Goal: Navigation & Orientation: Find specific page/section

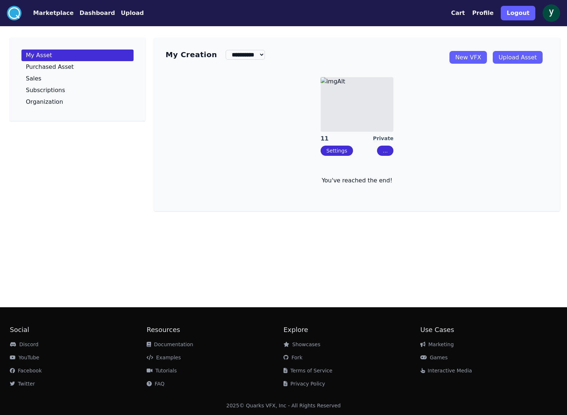
click at [50, 15] on button "Marketplace" at bounding box center [53, 13] width 40 height 9
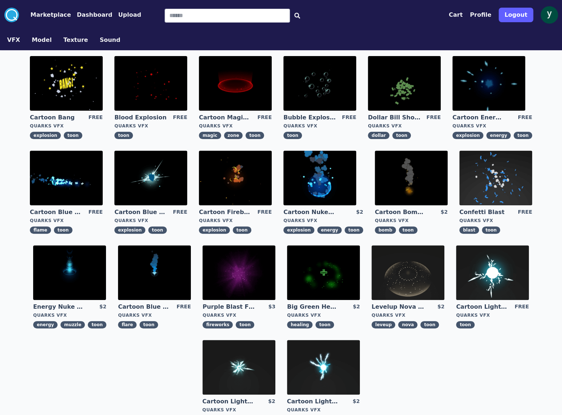
click at [429, 372] on div "Cartoon Bang FREE Quarks VFX explosion toon Blood Explosion FREE Quarks VFX too…" at bounding box center [280, 239] width 559 height 379
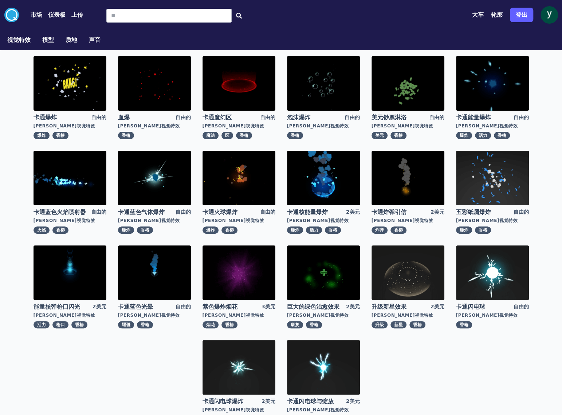
click at [18, 42] on font "视觉特效" at bounding box center [18, 39] width 23 height 7
click at [35, 13] on font "市场" at bounding box center [37, 14] width 12 height 7
click at [58, 16] on font "仪表板" at bounding box center [56, 14] width 17 height 7
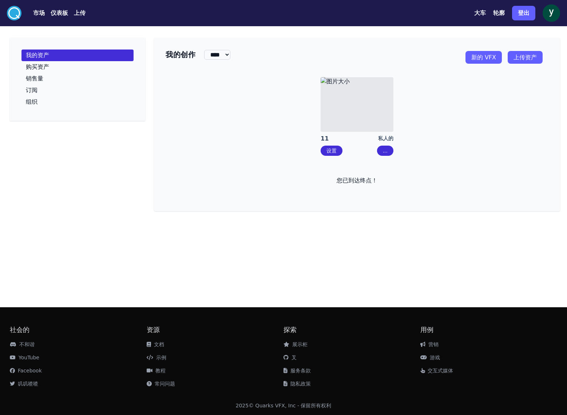
click at [99, 198] on div "我的资产 购买资产 销售量 订阅 组织" at bounding box center [77, 124] width 135 height 173
